Goal: Transaction & Acquisition: Purchase product/service

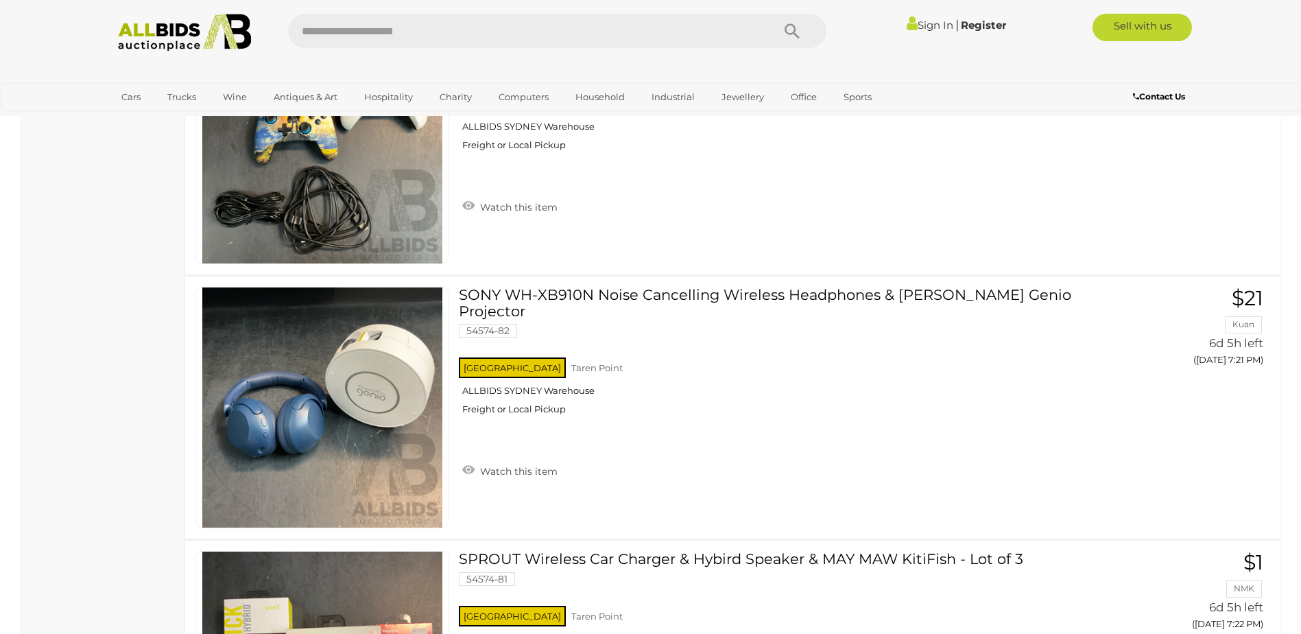
scroll to position [5554, 0]
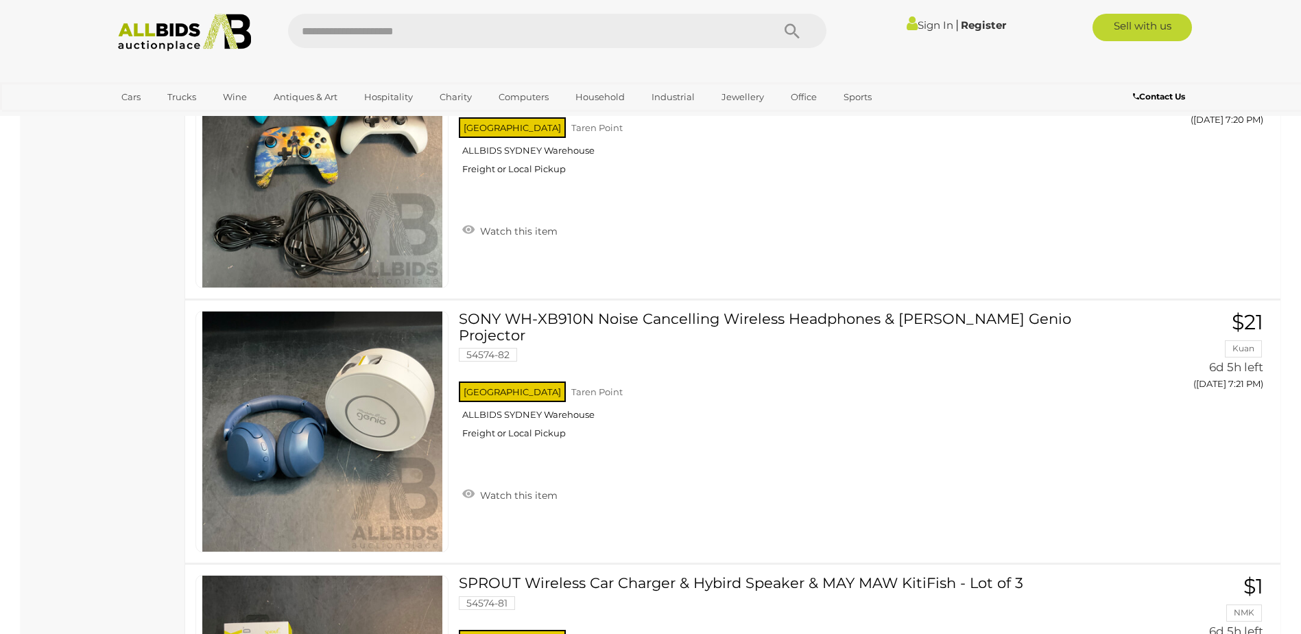
click at [422, 32] on input "text" at bounding box center [523, 31] width 470 height 34
type input "****"
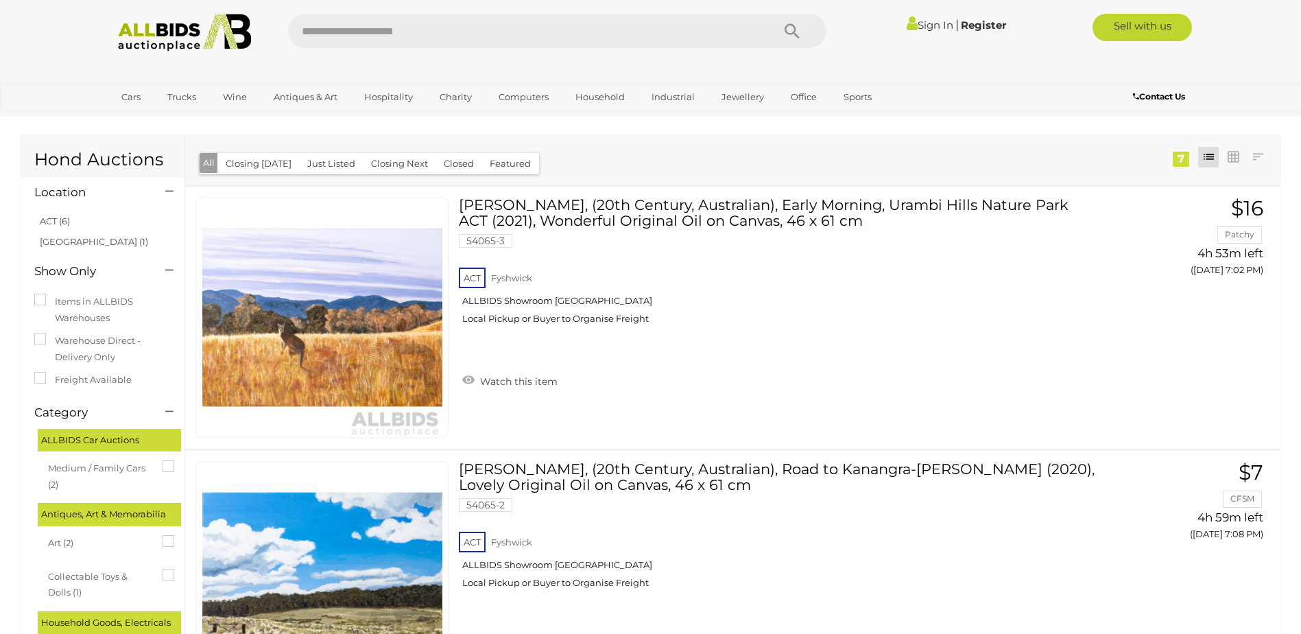
click at [422, 32] on input "text" at bounding box center [523, 31] width 470 height 34
type input "*****"
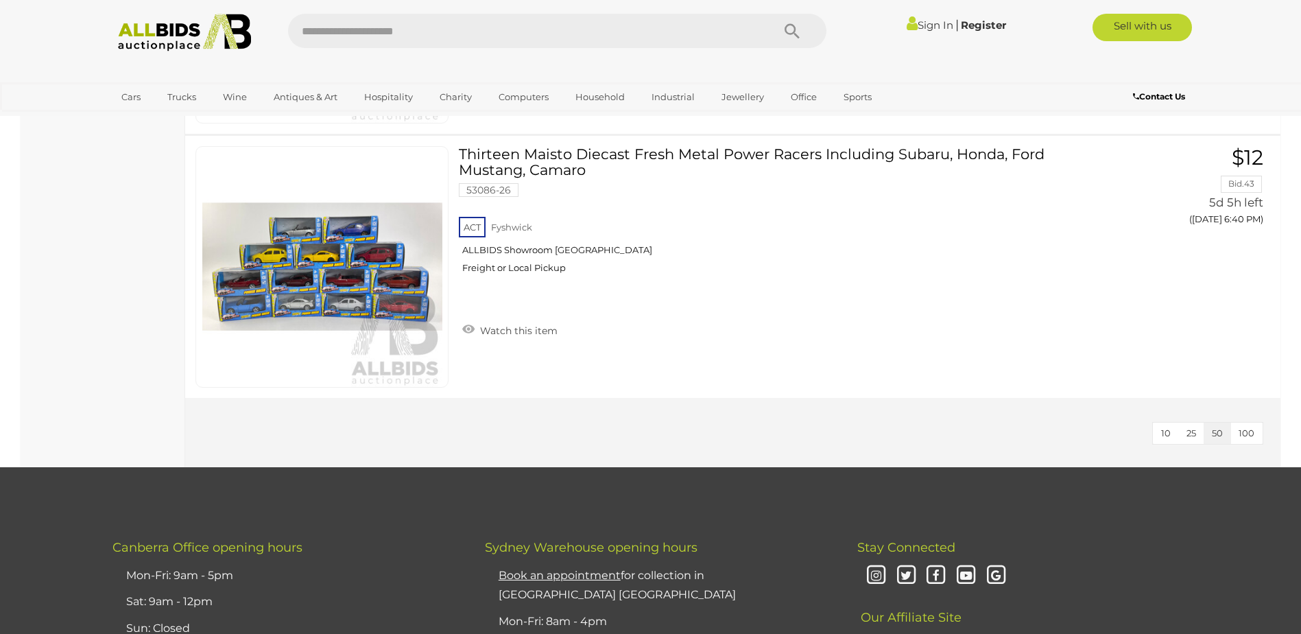
scroll to position [1646, 0]
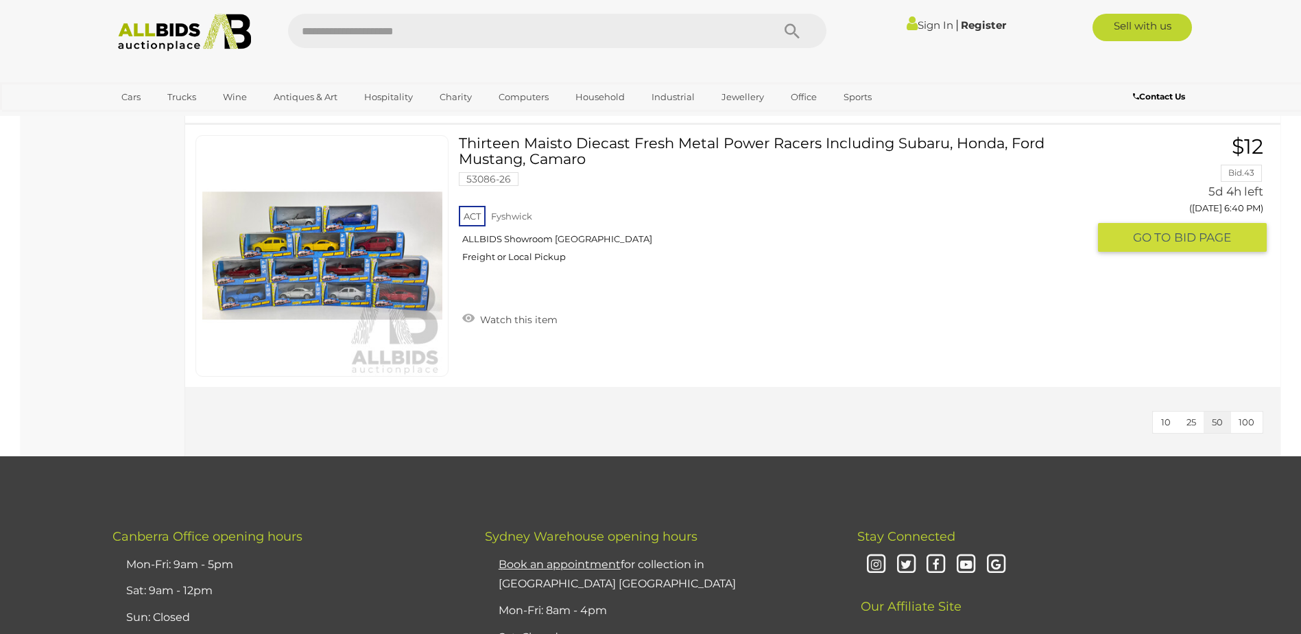
click at [325, 272] on img at bounding box center [322, 256] width 240 height 240
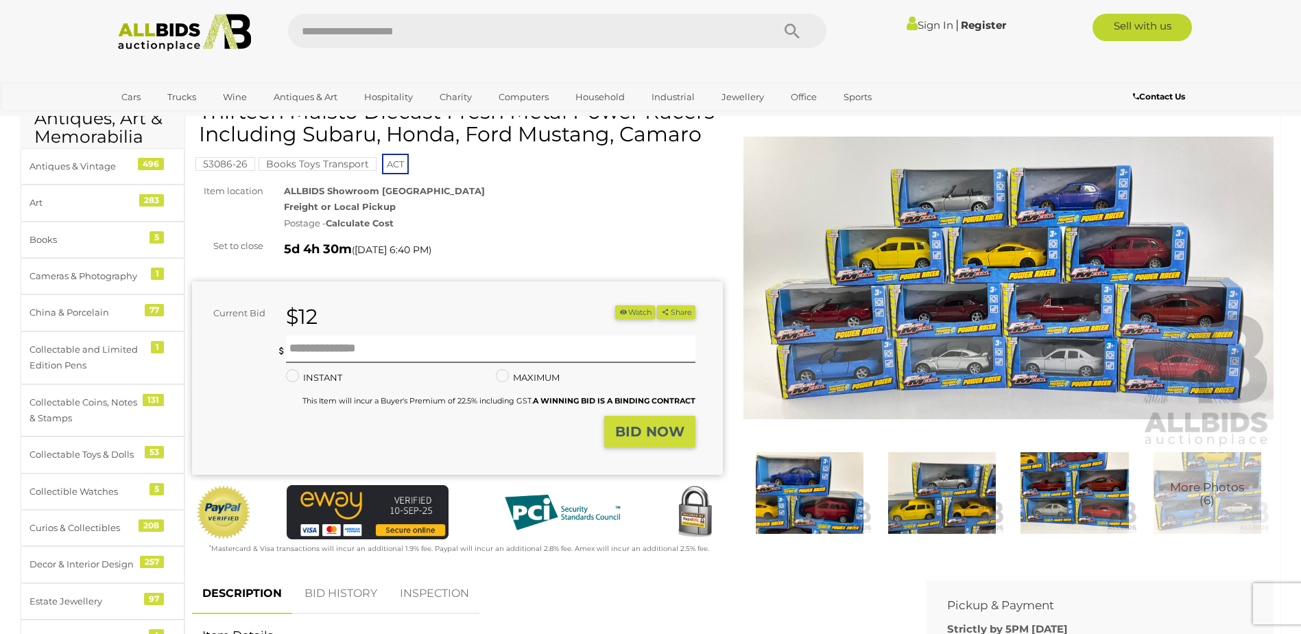
scroll to position [69, 0]
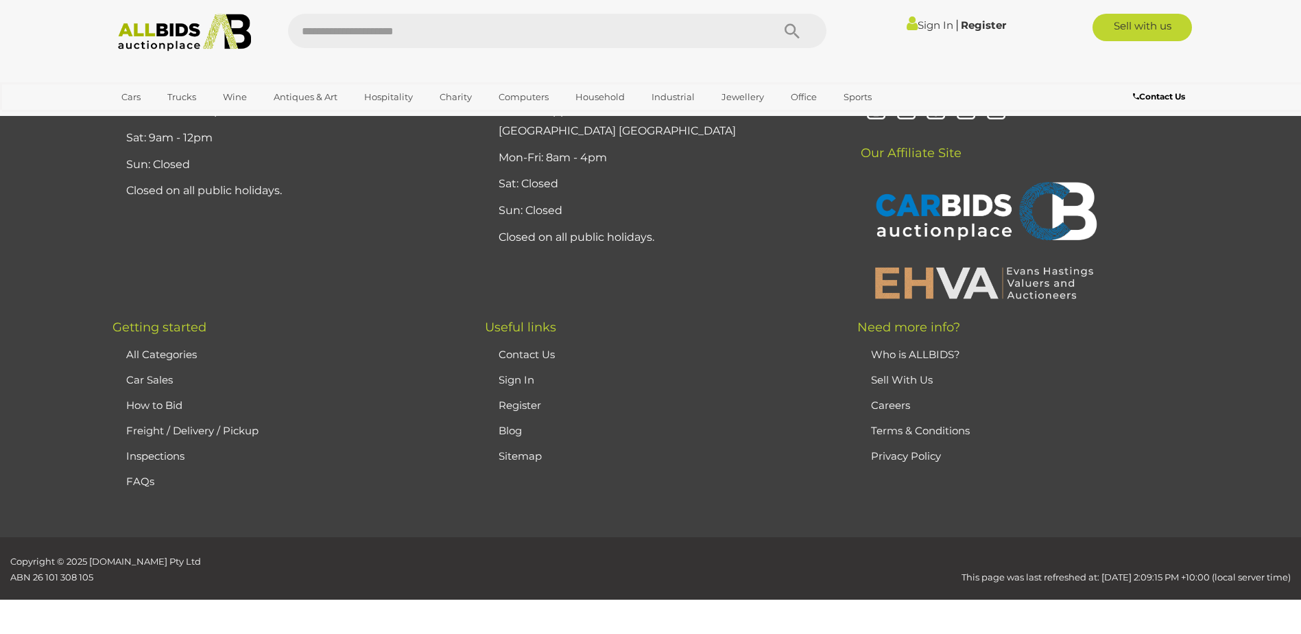
scroll to position [1699, 0]
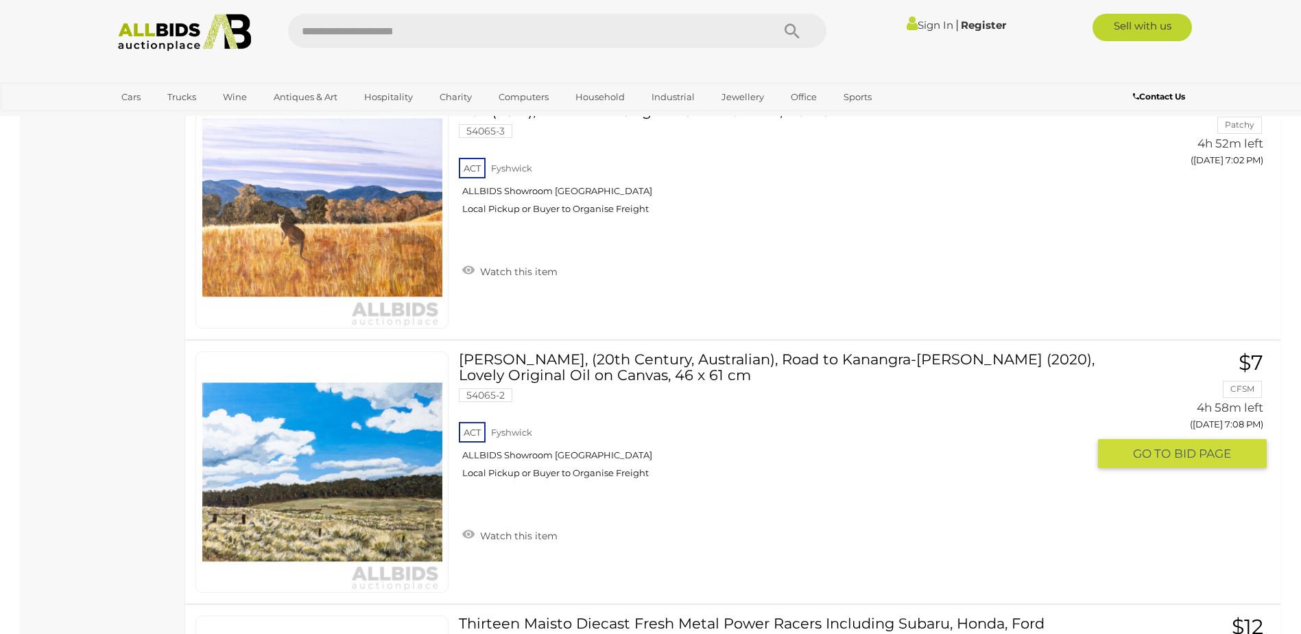
scroll to position [823, 0]
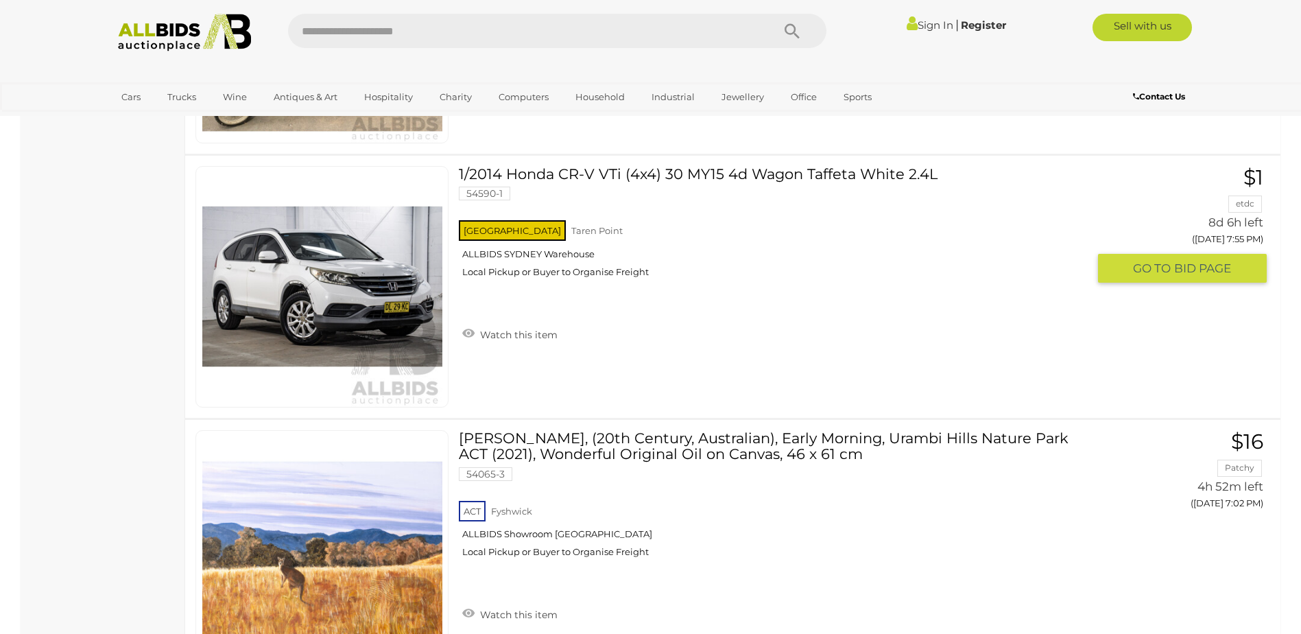
click at [634, 173] on link "1/2014 Honda CR-V VTi (4x4) 30 MY15 4d Wagon Taffeta White 2.4L 54590-1 NSW Tar…" at bounding box center [778, 227] width 619 height 122
